Goal: Obtain resource: Obtain resource

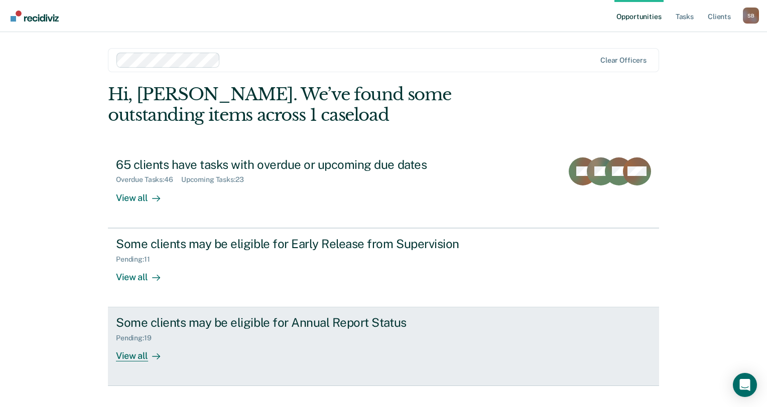
click at [135, 335] on div "Pending : 19" at bounding box center [138, 338] width 44 height 9
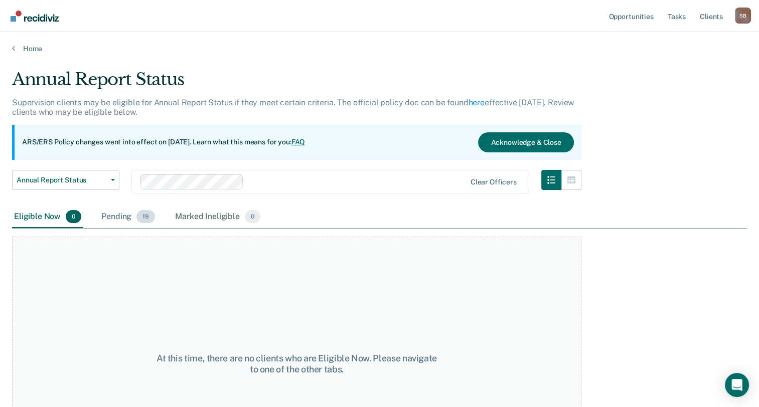
click at [118, 215] on div "Pending 19" at bounding box center [128, 217] width 58 height 22
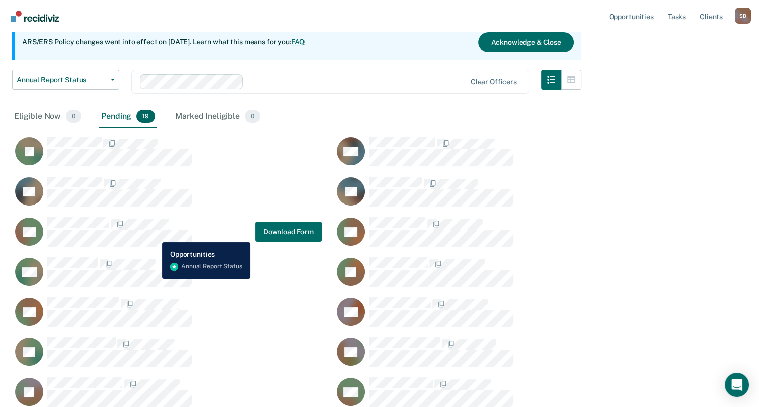
scroll to position [251, 0]
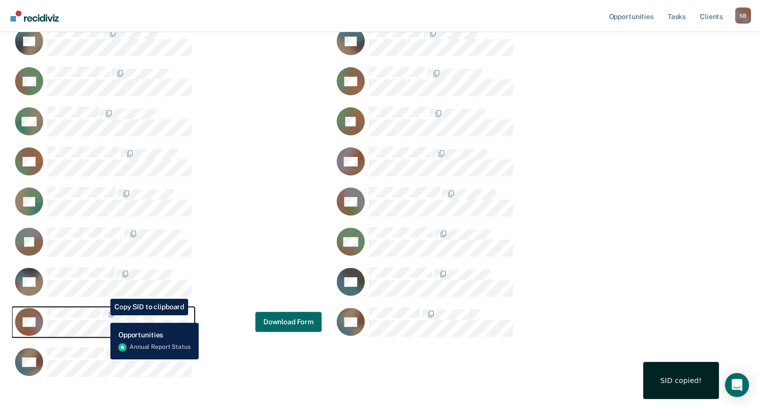
click at [102, 316] on span "CaseloadOpportunityCell-01932130" at bounding box center [102, 314] width 2 height 11
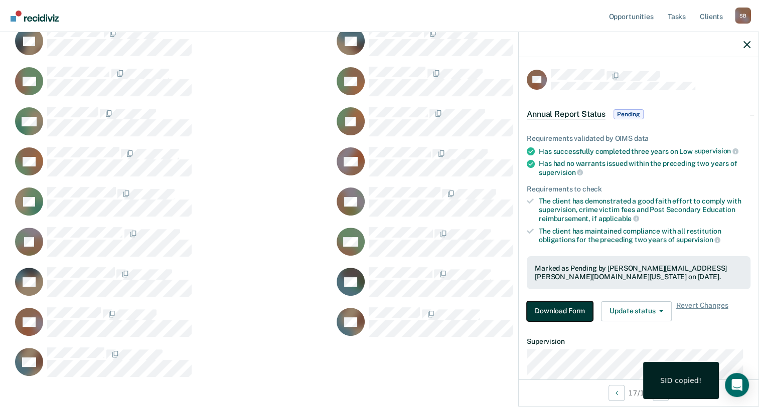
click at [558, 310] on button "Download Form" at bounding box center [560, 312] width 66 height 20
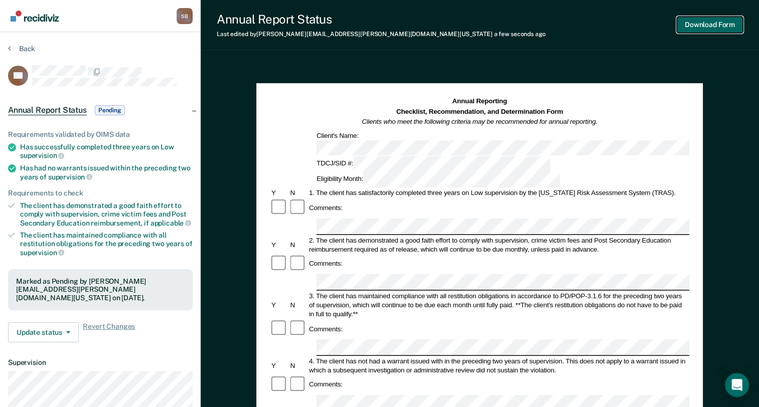
click at [696, 21] on button "Download Form" at bounding box center [710, 25] width 66 height 17
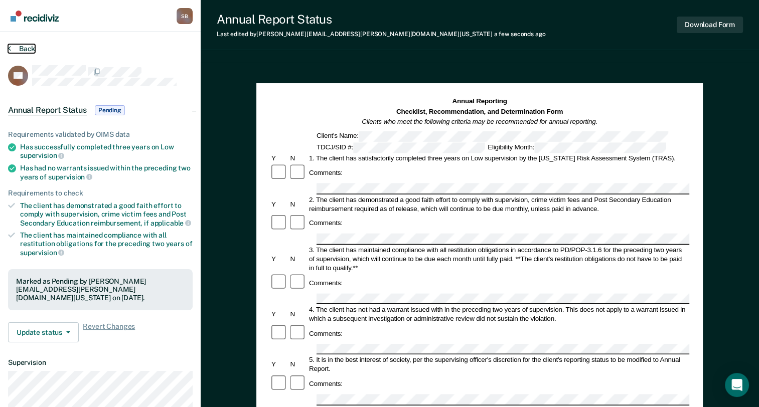
click at [13, 49] on button "Back" at bounding box center [21, 48] width 27 height 9
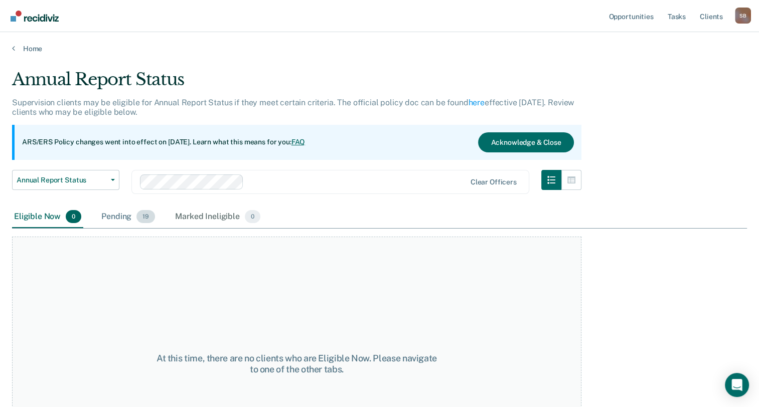
click at [123, 214] on div "Pending 19" at bounding box center [128, 217] width 58 height 22
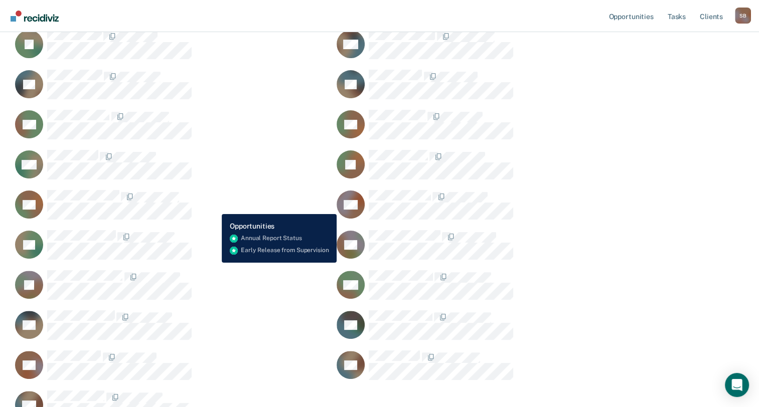
scroll to position [151, 0]
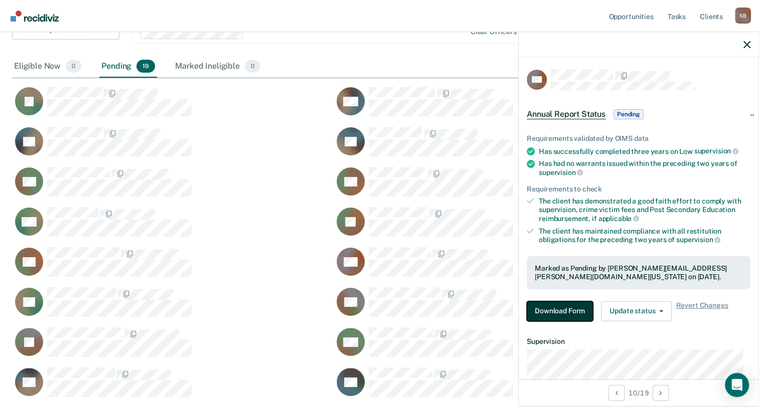
click at [554, 312] on button "Download Form" at bounding box center [560, 312] width 66 height 20
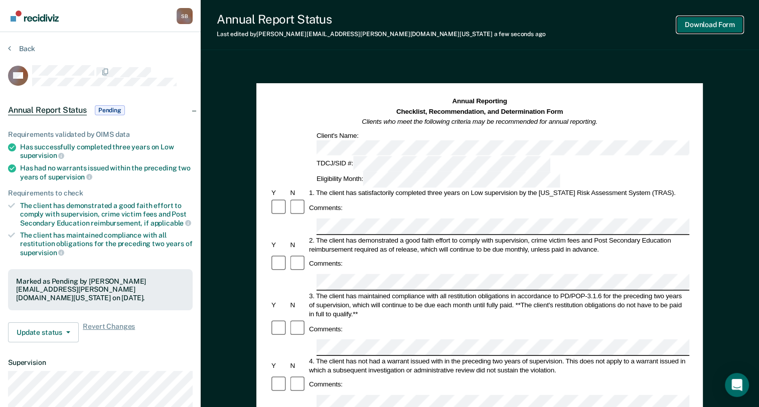
click at [716, 26] on button "Download Form" at bounding box center [710, 25] width 66 height 17
